Goal: Transaction & Acquisition: Purchase product/service

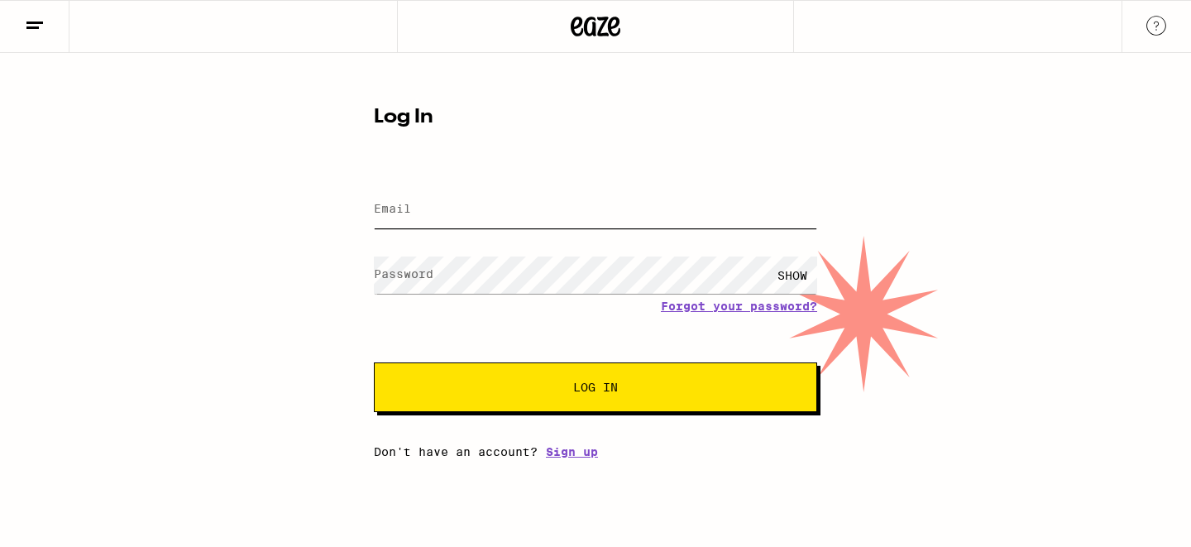
type input "[EMAIL_ADDRESS][DOMAIN_NAME]"
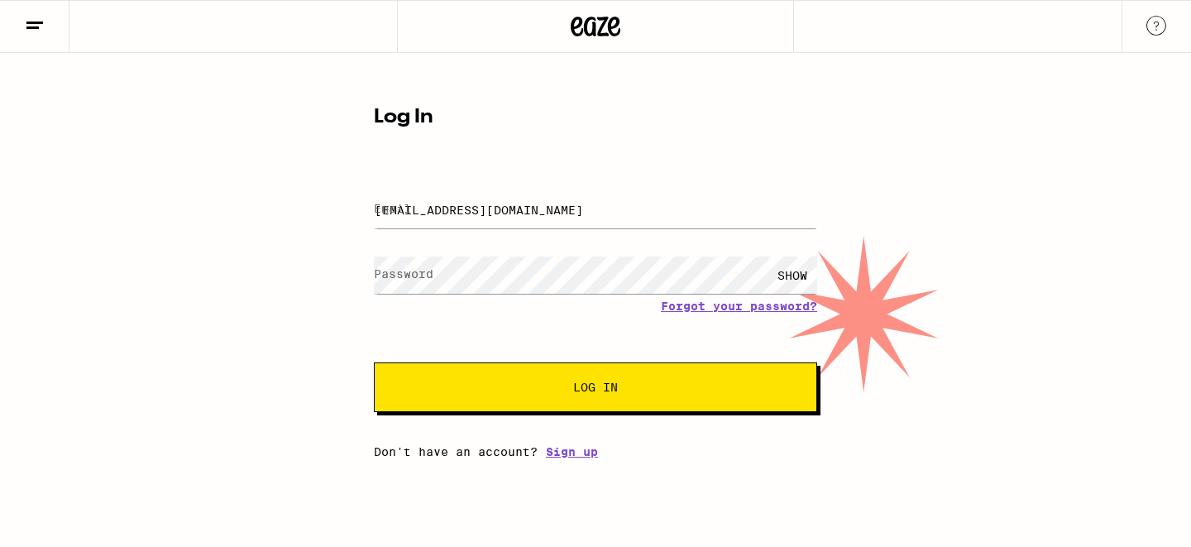
click at [681, 406] on button "Log In" at bounding box center [595, 387] width 443 height 50
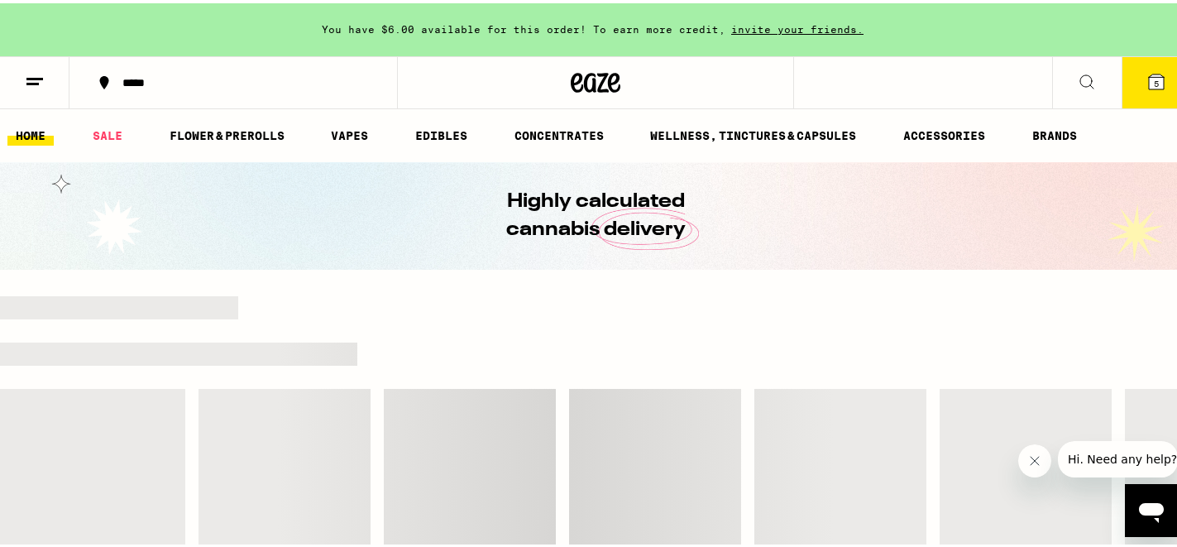
click at [675, 27] on span "You have $6.00 available for this order! To earn more credit," at bounding box center [524, 26] width 404 height 11
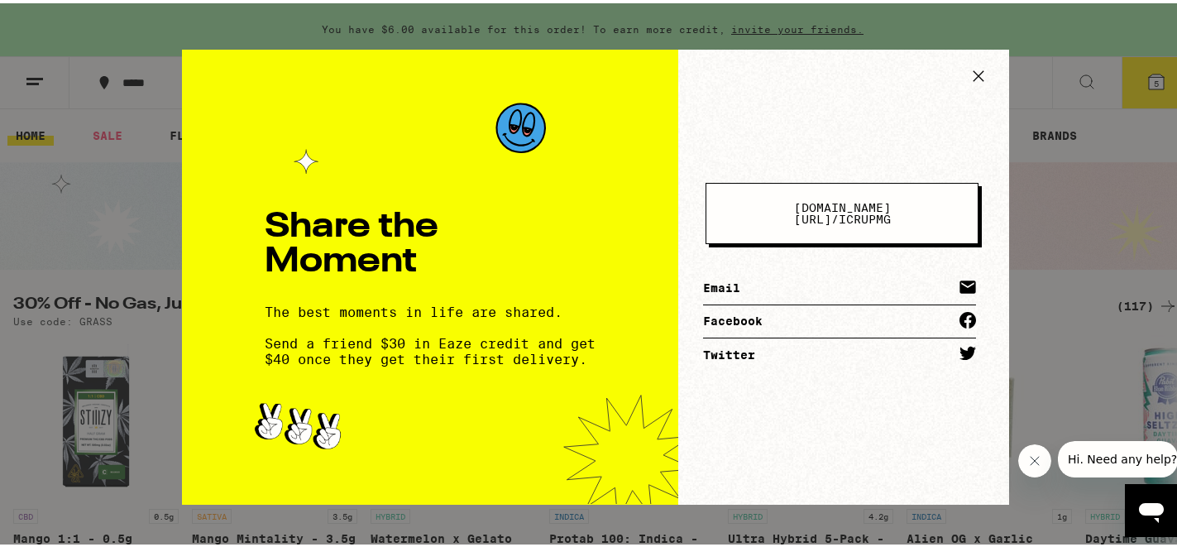
click at [980, 72] on icon at bounding box center [978, 72] width 25 height 25
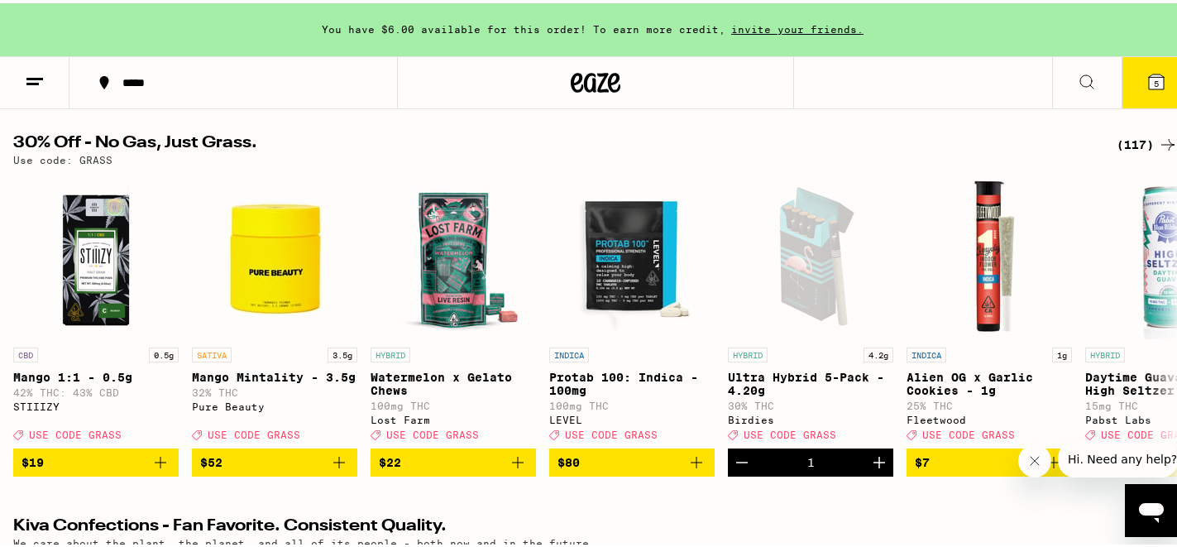
click at [1053, 71] on button at bounding box center [1086, 80] width 69 height 52
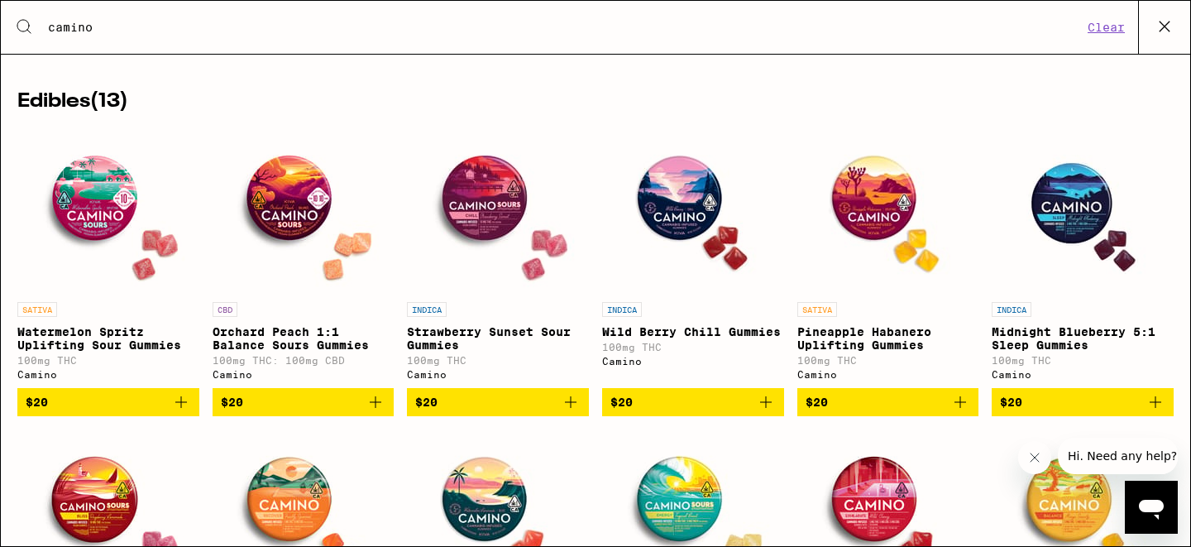
scroll to position [215, 0]
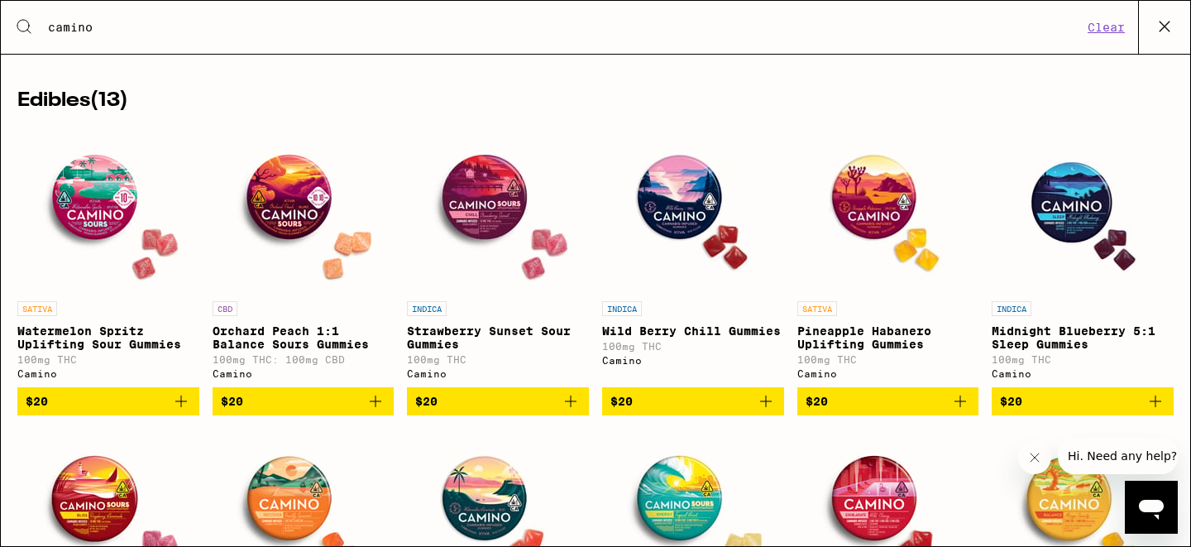
type input "camino"
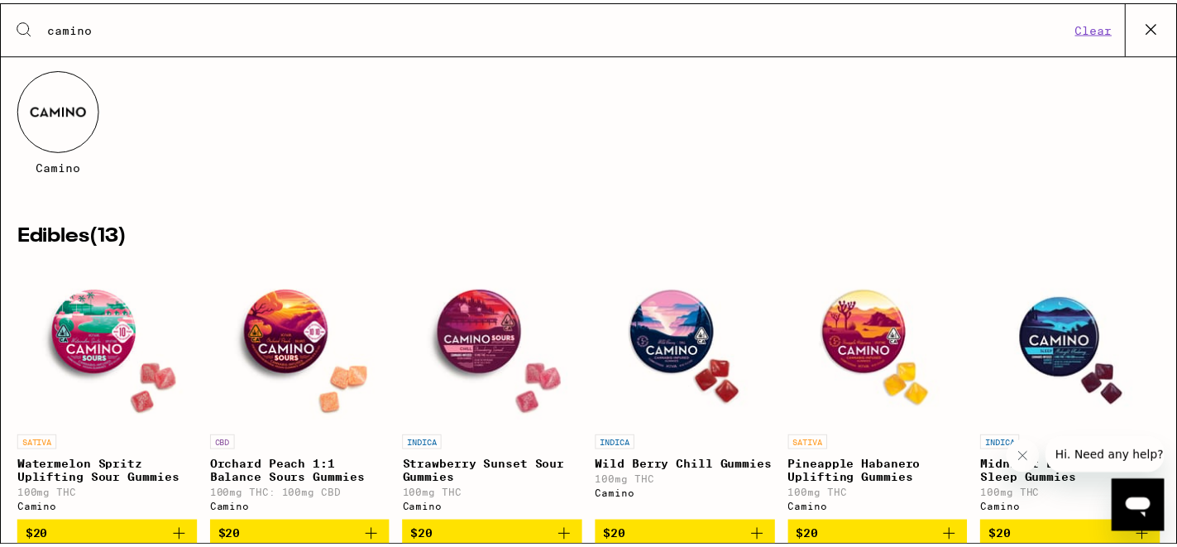
scroll to position [73, 0]
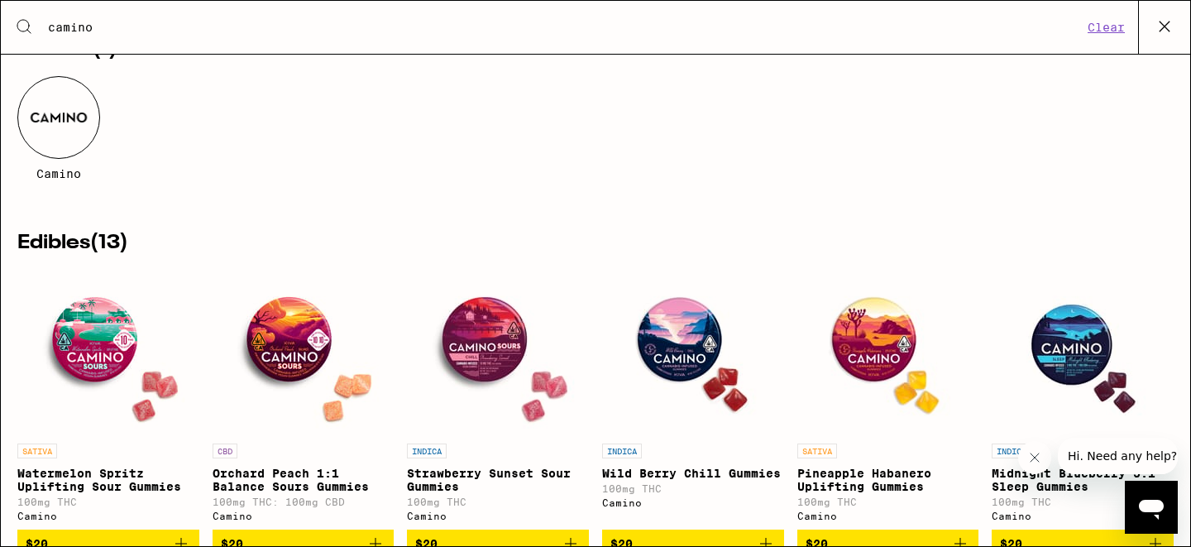
click at [1110, 22] on button "Clear" at bounding box center [1105, 27] width 47 height 15
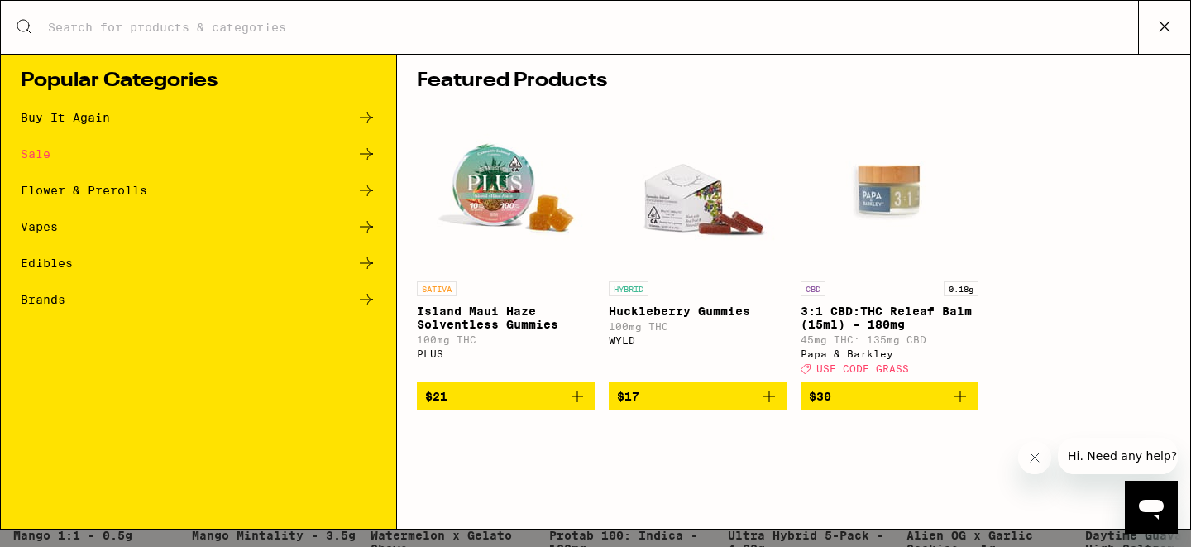
click at [714, 31] on input "Search for Products" at bounding box center [592, 27] width 1091 height 15
type input "d"
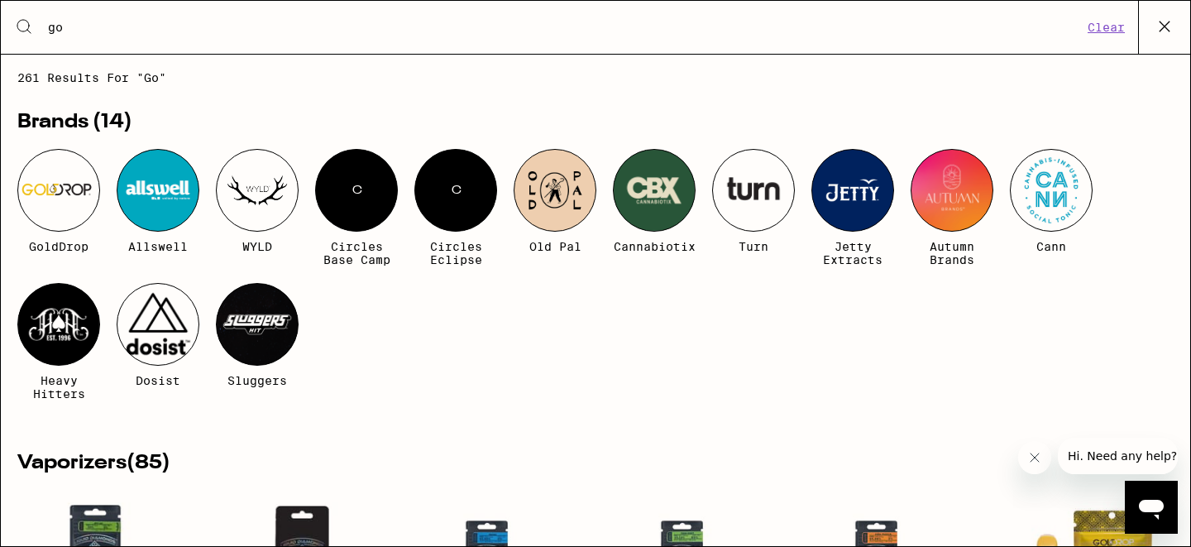
type input "g"
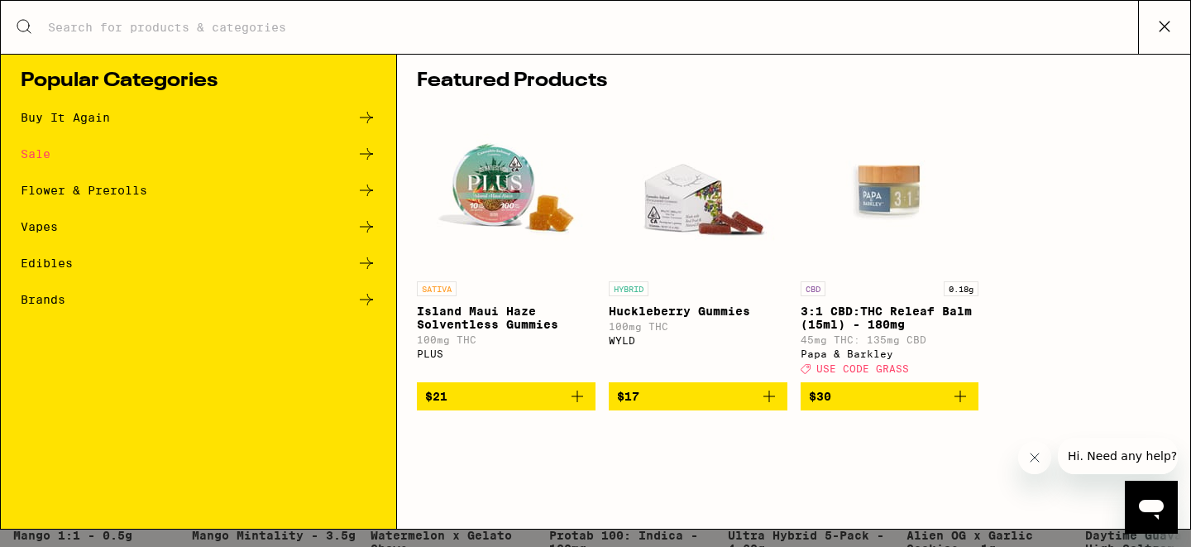
click at [1153, 39] on button at bounding box center [1164, 27] width 52 height 53
